Goal: Task Accomplishment & Management: Use online tool/utility

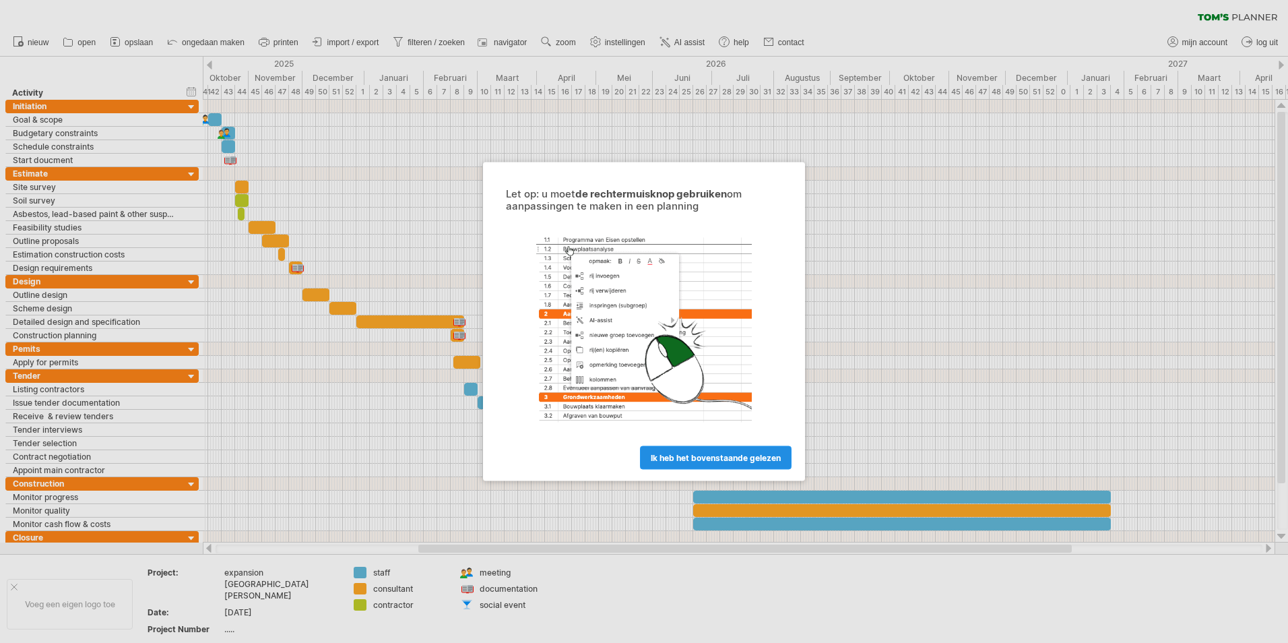
click at [710, 463] on link "ik heb het bovenstaande gelezen" at bounding box center [716, 458] width 152 height 24
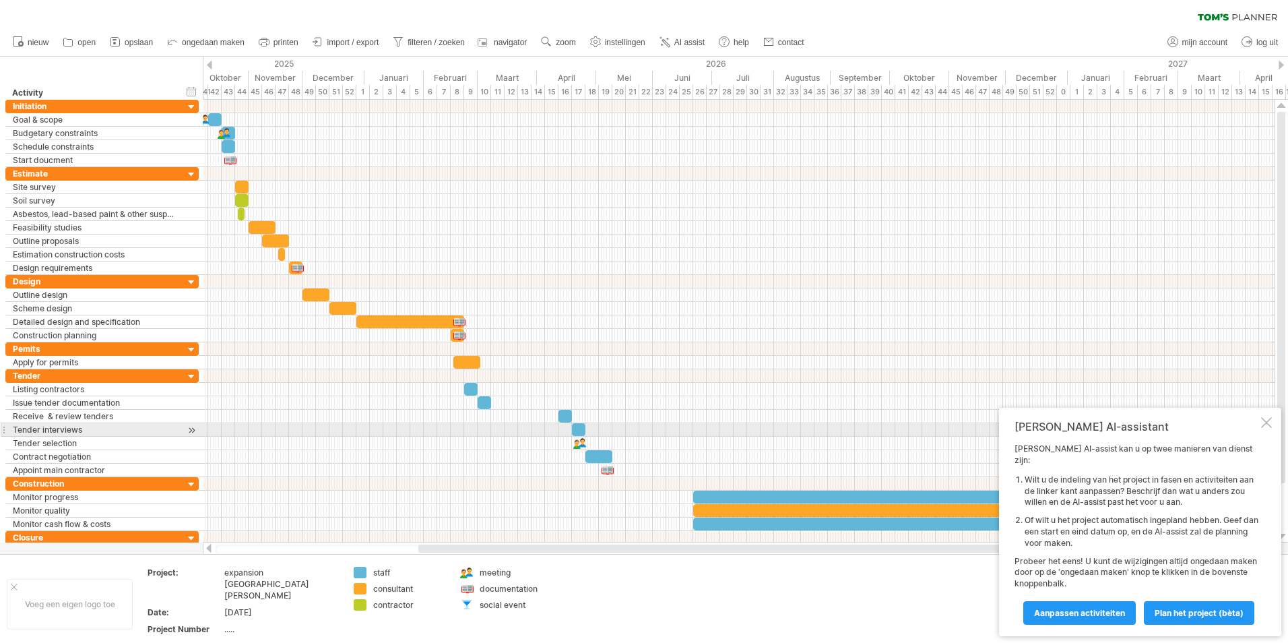
click at [1267, 428] on div at bounding box center [1266, 422] width 11 height 11
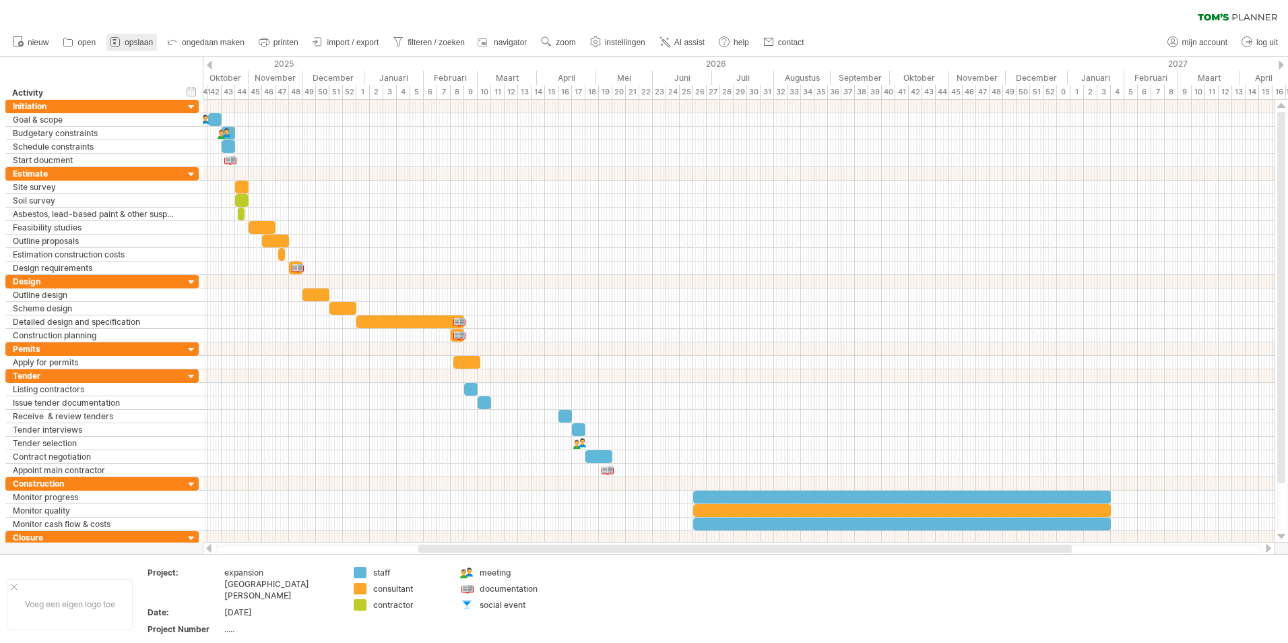
click at [140, 38] on span "opslaan" at bounding box center [139, 42] width 28 height 9
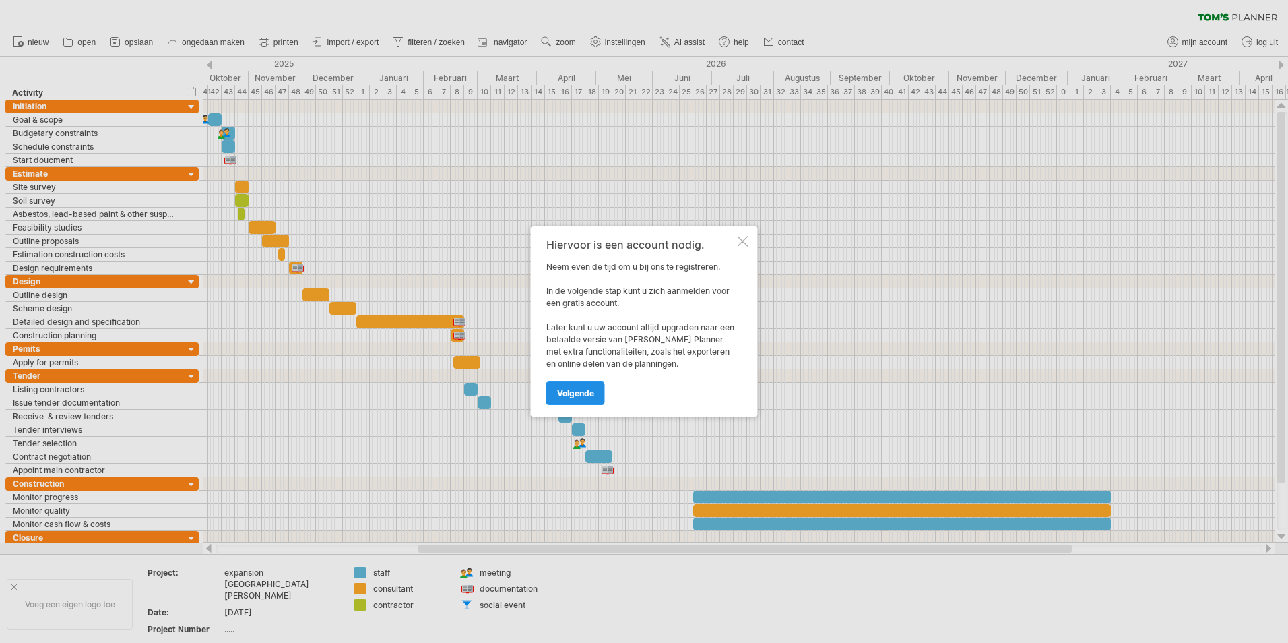
click at [583, 391] on span "volgende" at bounding box center [575, 393] width 37 height 10
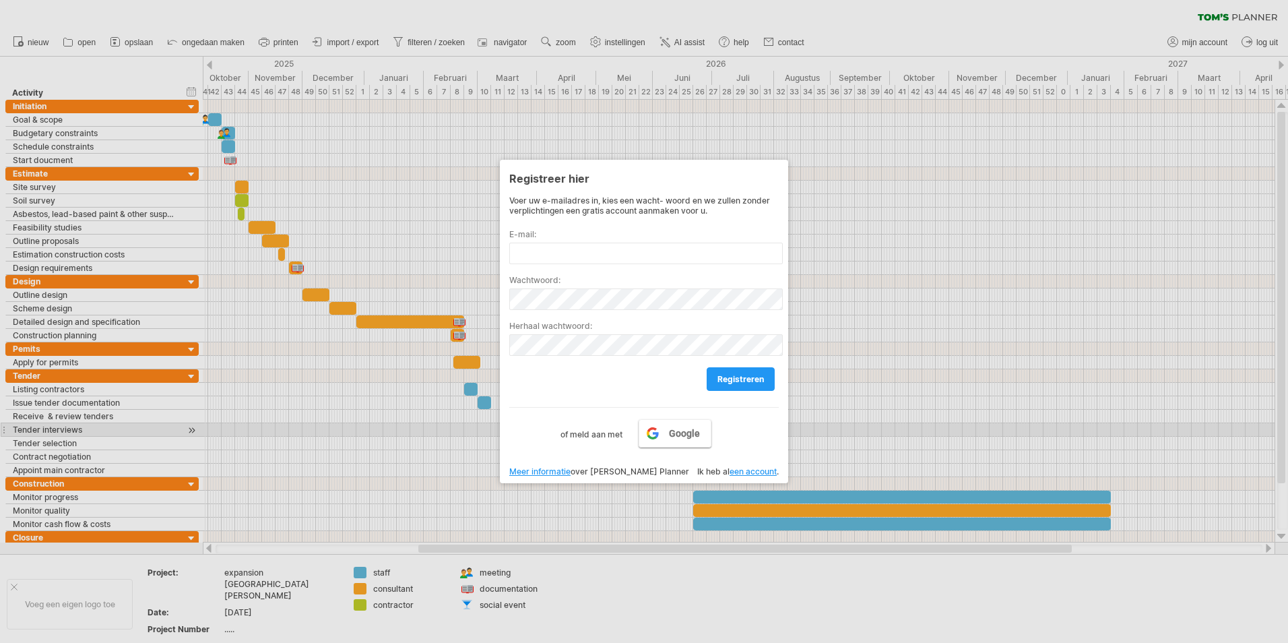
click at [664, 429] on link "Google" at bounding box center [675, 433] width 73 height 28
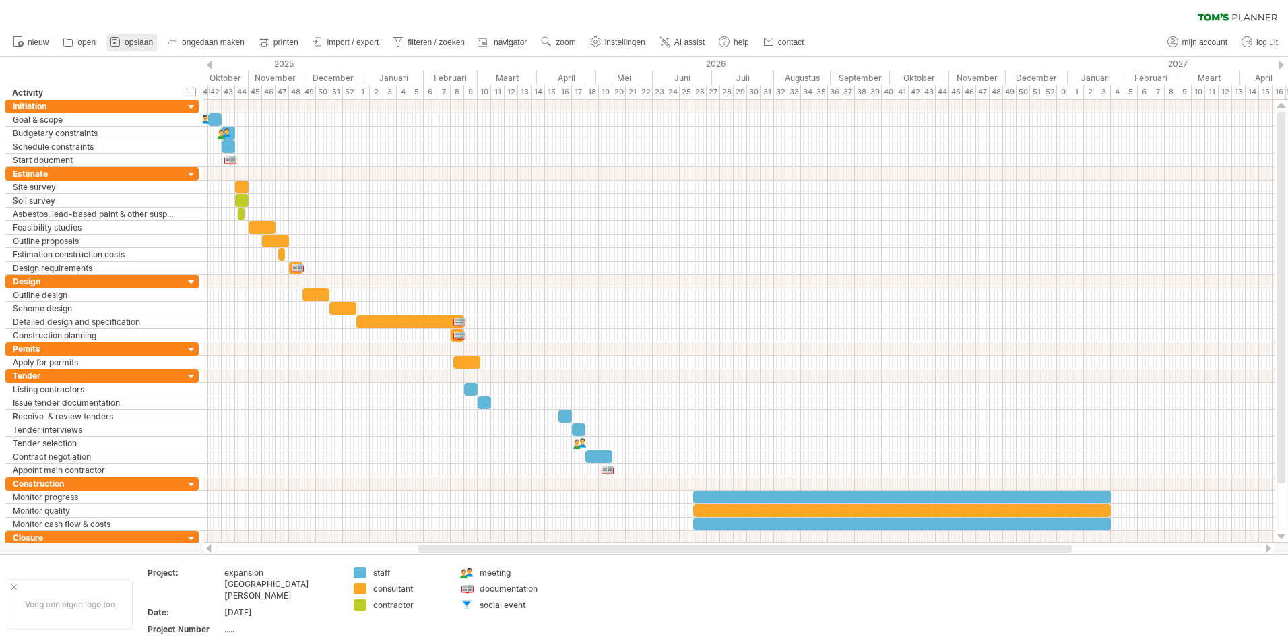
click at [140, 46] on span "opslaan" at bounding box center [139, 42] width 28 height 9
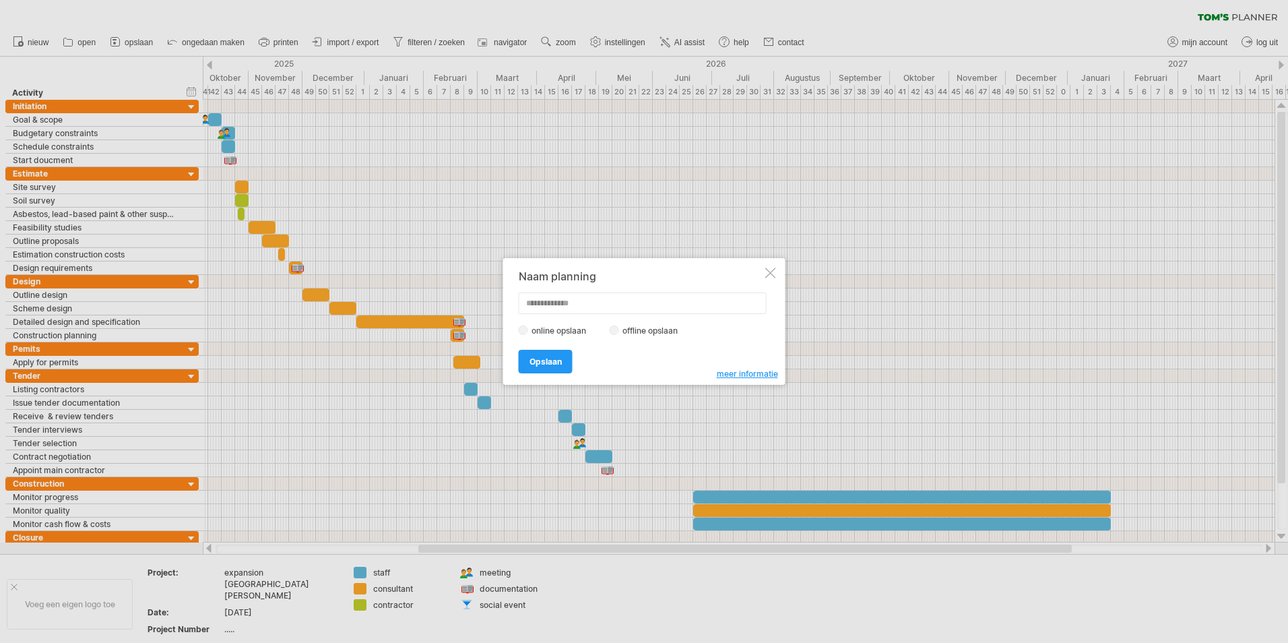
click at [627, 332] on label "offline opslaan" at bounding box center [654, 330] width 70 height 10
click at [555, 307] on input "text" at bounding box center [643, 303] width 248 height 22
type input "**********"
click at [560, 364] on span "Opslaan" at bounding box center [546, 361] width 32 height 10
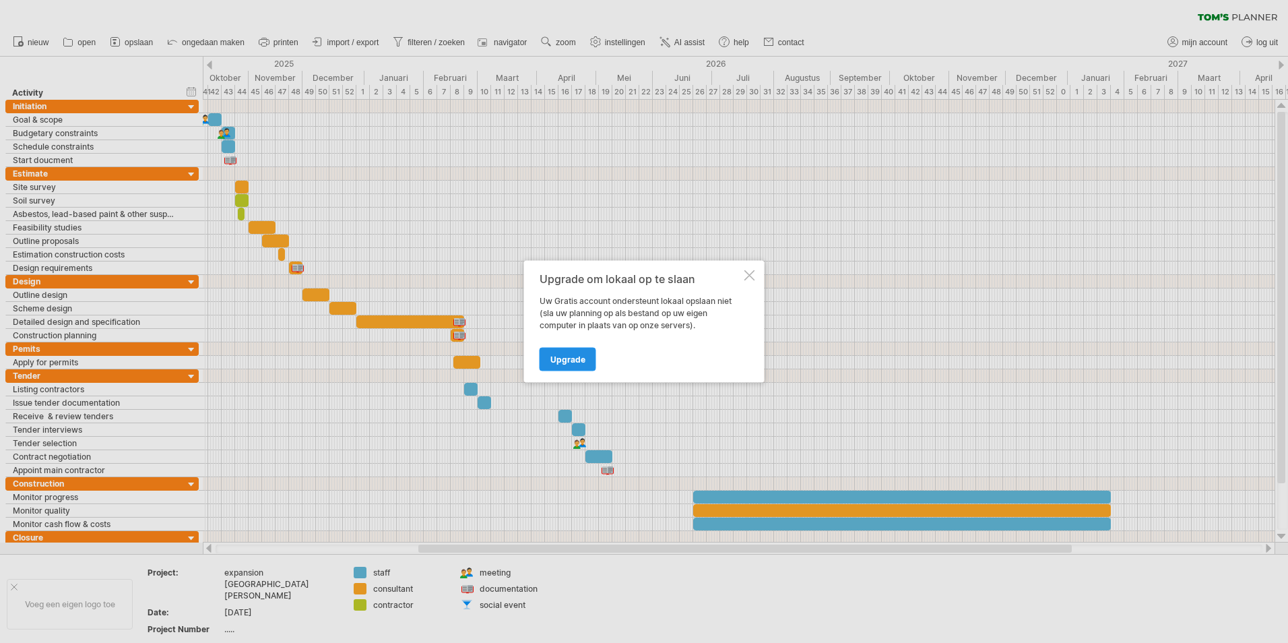
click at [577, 362] on span "Upgrade" at bounding box center [568, 359] width 35 height 10
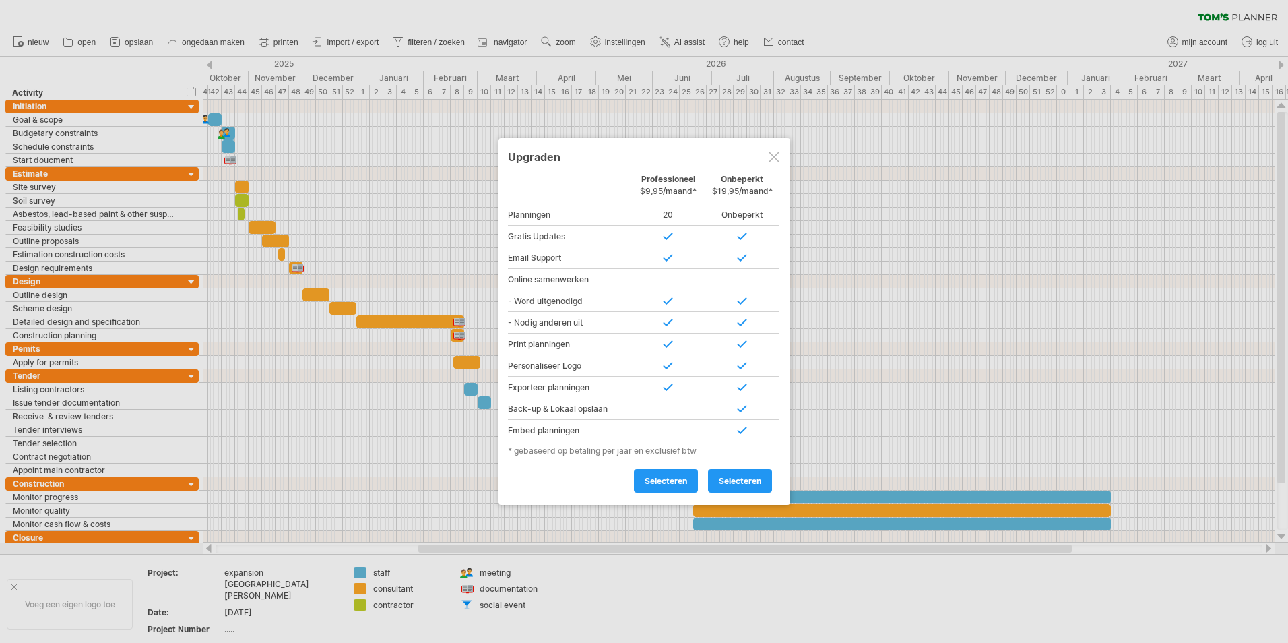
click at [775, 154] on div at bounding box center [774, 157] width 11 height 11
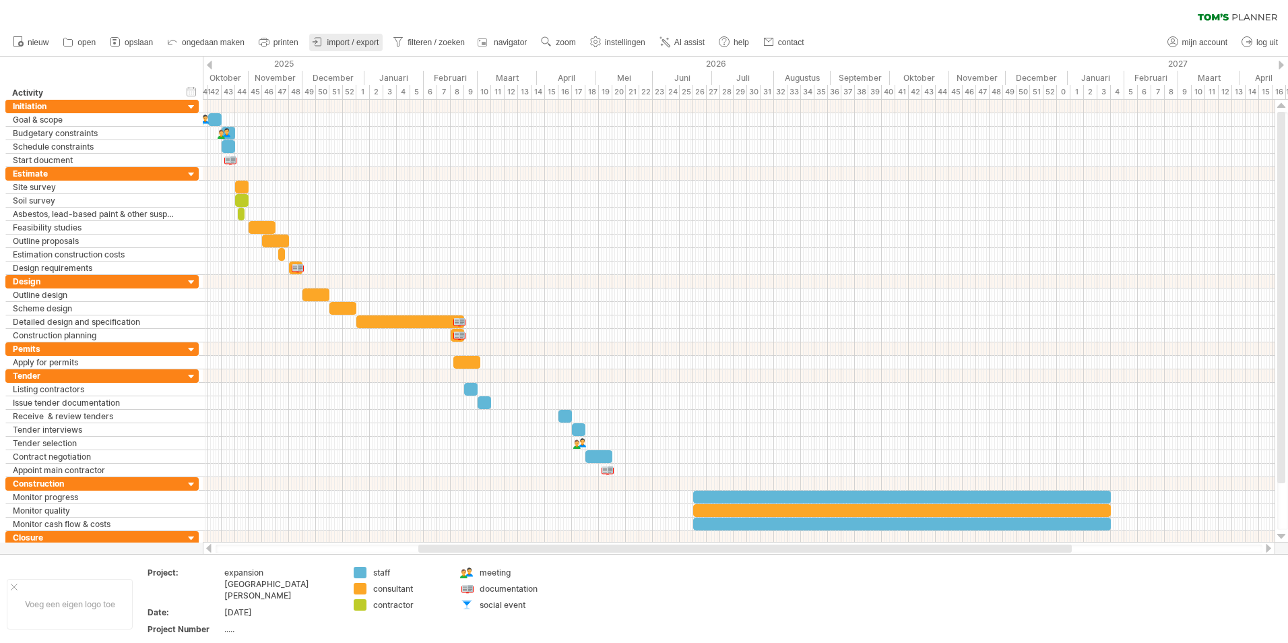
click at [363, 46] on span "import / export" at bounding box center [353, 42] width 52 height 9
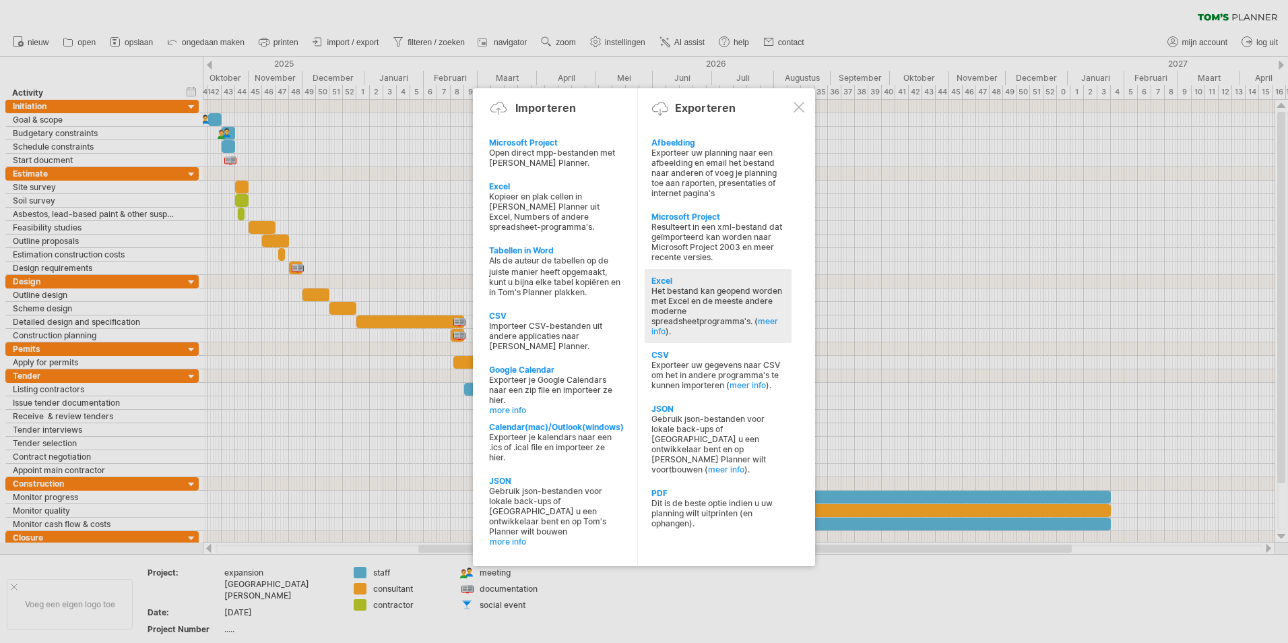
click at [722, 297] on div "Het bestand kan geopend worden met Excel en de meeste andere moderne spreadshee…" at bounding box center [718, 311] width 133 height 51
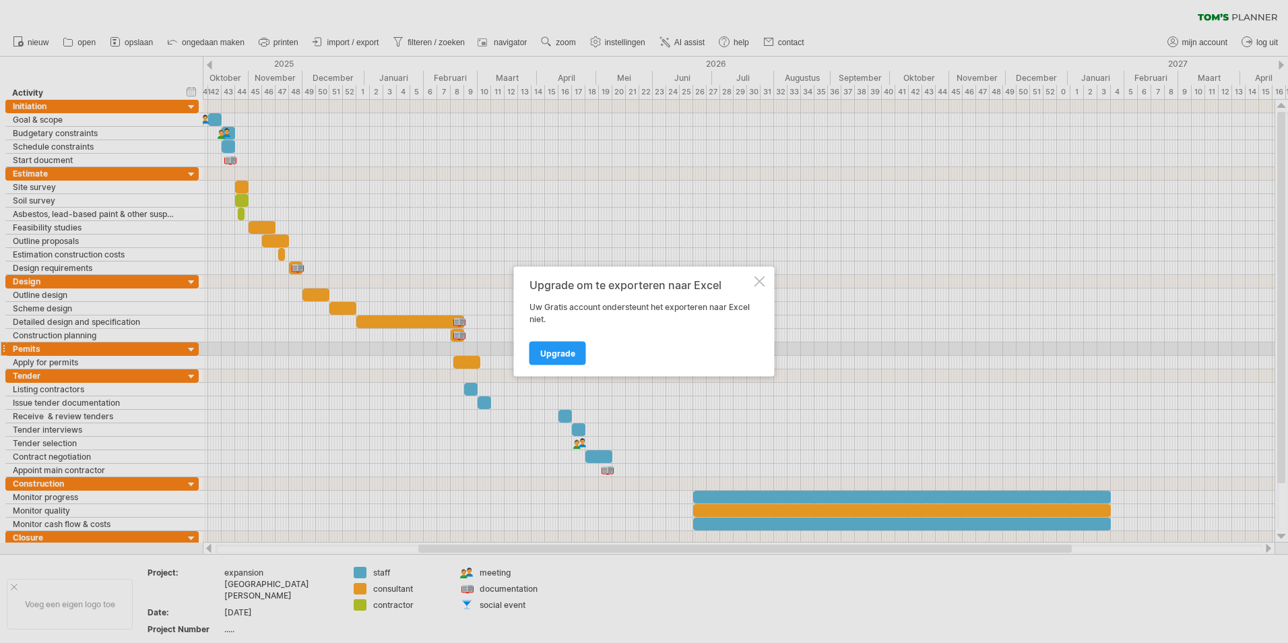
drag, startPoint x: 570, startPoint y: 353, endPoint x: 516, endPoint y: 362, distance: 54.6
click at [569, 352] on span "Upgrade" at bounding box center [557, 353] width 35 height 10
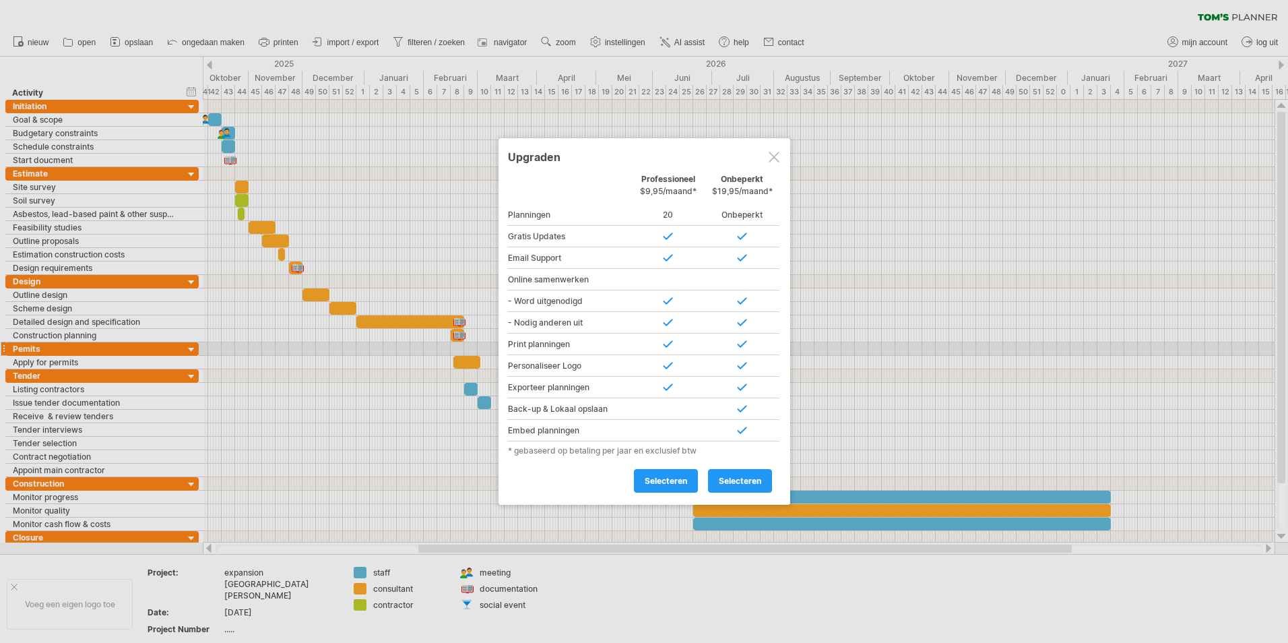
click at [778, 153] on div at bounding box center [774, 157] width 11 height 11
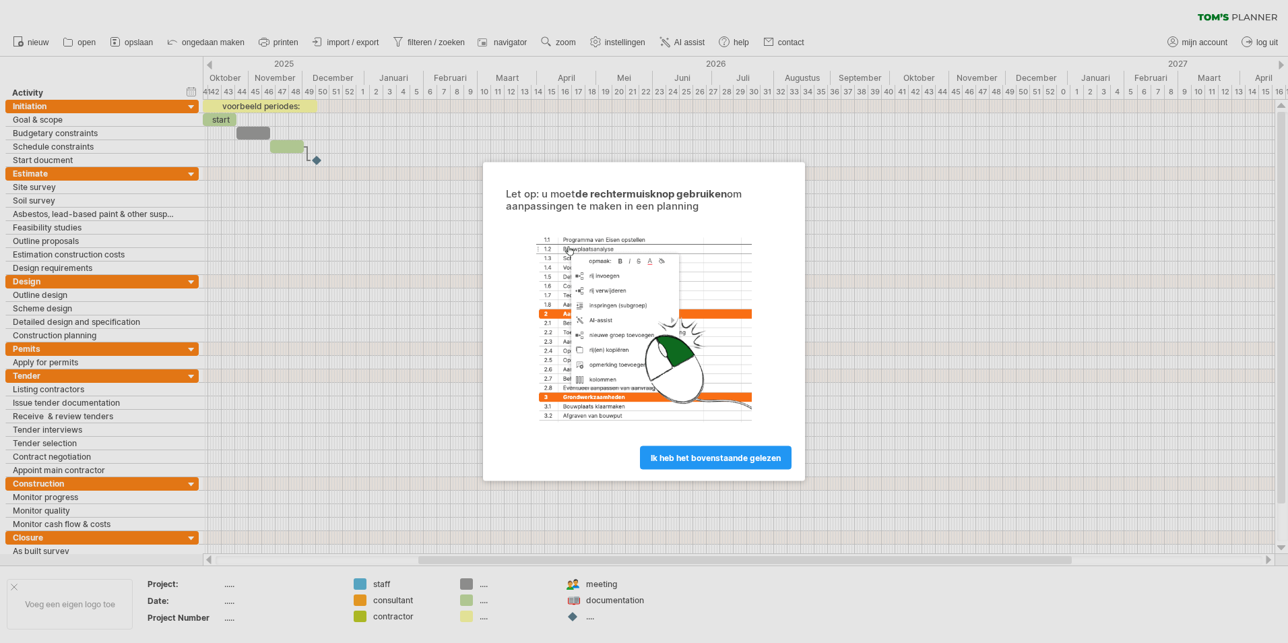
drag, startPoint x: 745, startPoint y: 194, endPoint x: 825, endPoint y: 206, distance: 80.3
click at [746, 195] on div "Let op: u moet de rechtermuisknop gebruiken om aanpassingen te maken in een pla…" at bounding box center [644, 200] width 276 height 24
click at [825, 206] on div at bounding box center [644, 321] width 1288 height 643
drag, startPoint x: 671, startPoint y: 286, endPoint x: 652, endPoint y: 309, distance: 29.7
click at [674, 456] on span "ik heb het bovenstaande gelezen" at bounding box center [716, 458] width 130 height 10
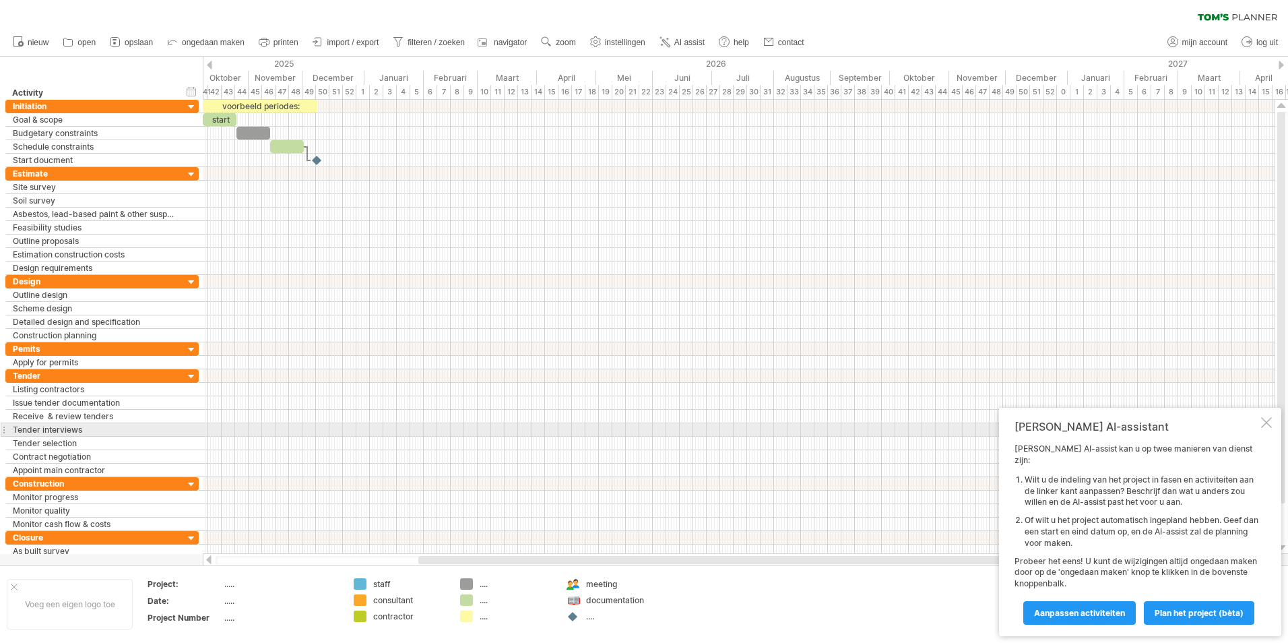
click at [1267, 428] on div at bounding box center [1266, 422] width 11 height 11
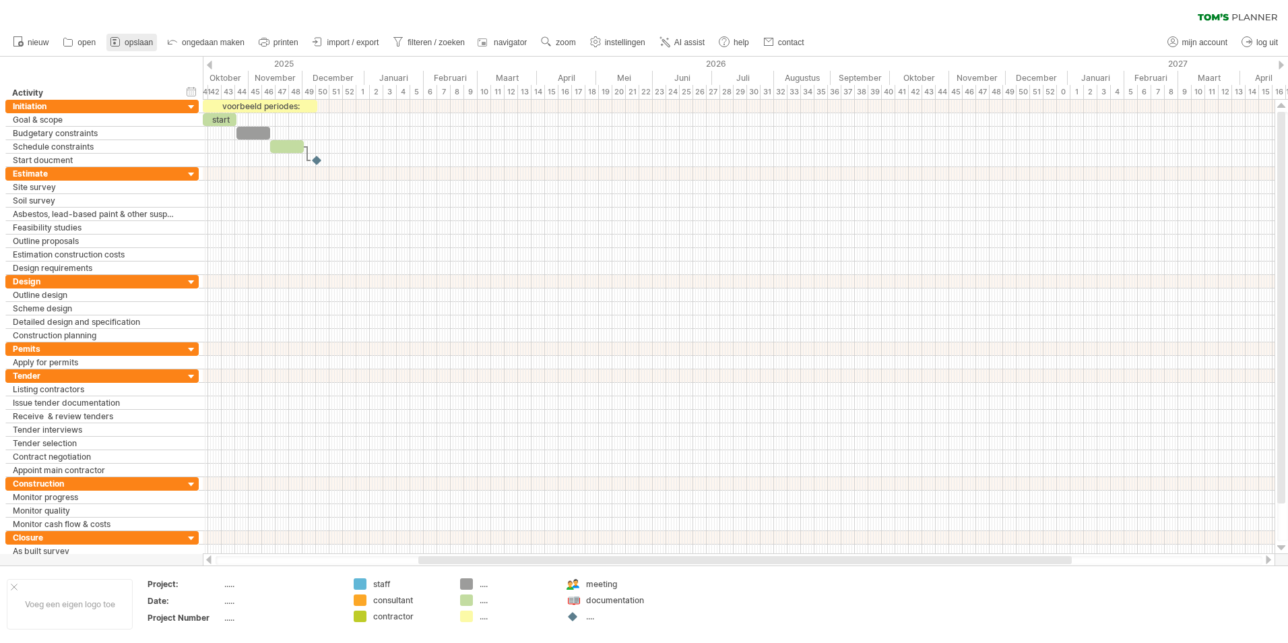
click at [145, 34] on link "opslaan" at bounding box center [131, 43] width 51 height 18
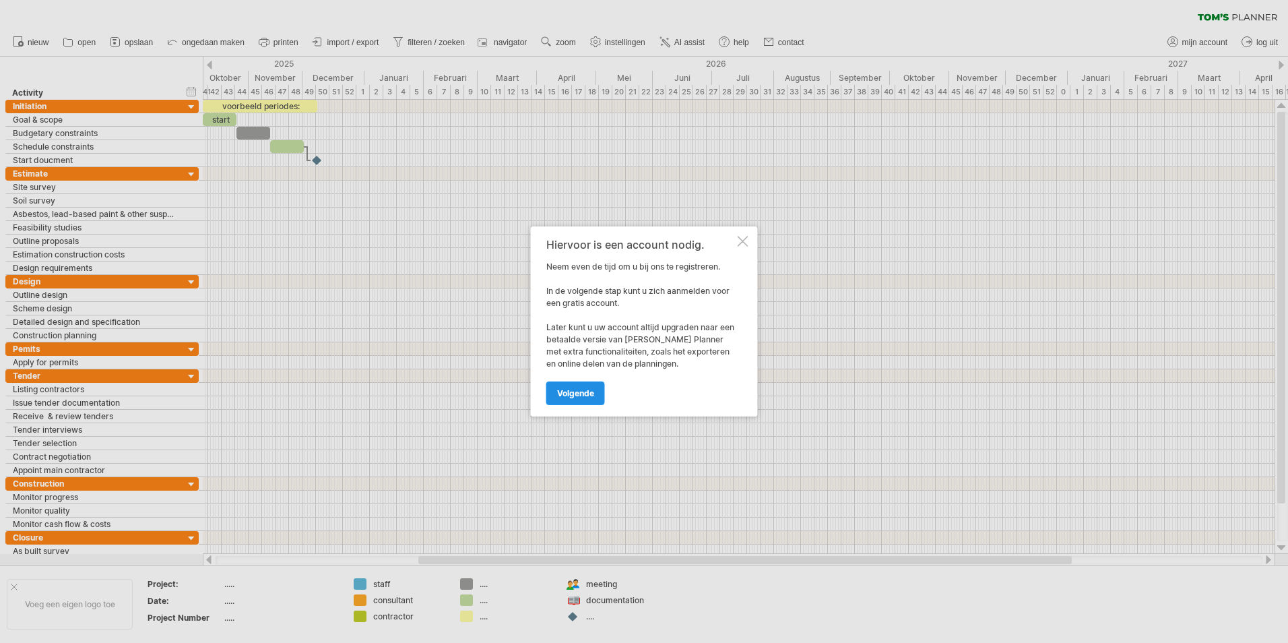
click at [584, 387] on link "volgende" at bounding box center [575, 393] width 59 height 24
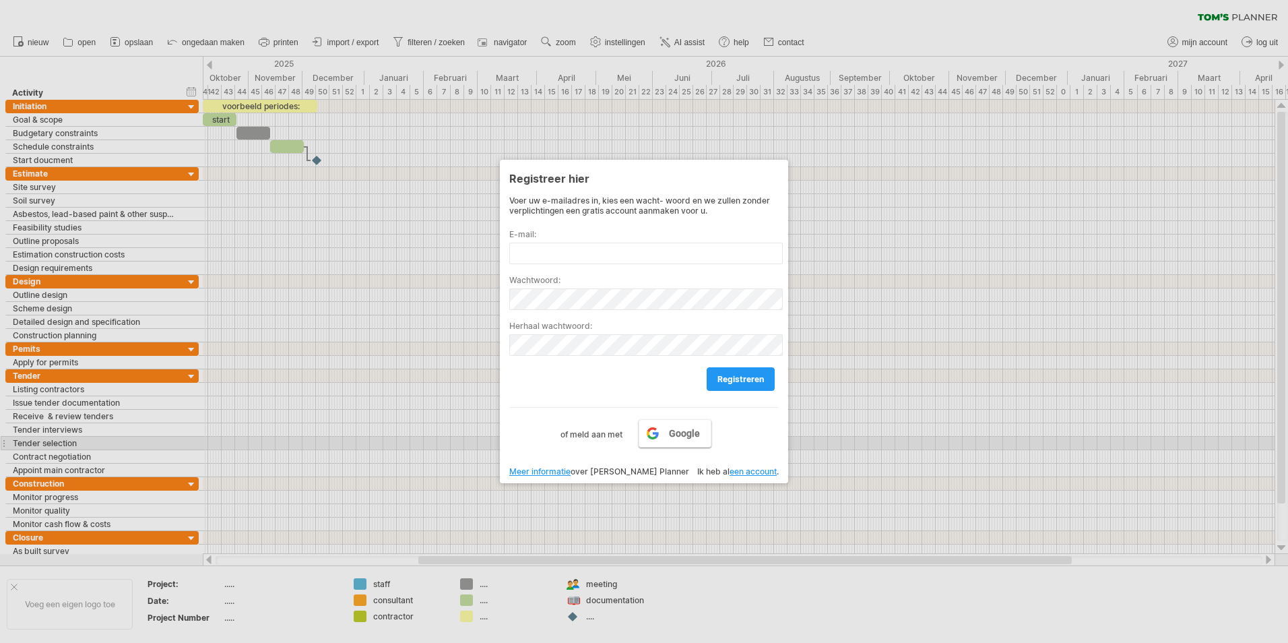
click at [677, 438] on span "Google" at bounding box center [684, 433] width 31 height 11
